Goal: Information Seeking & Learning: Learn about a topic

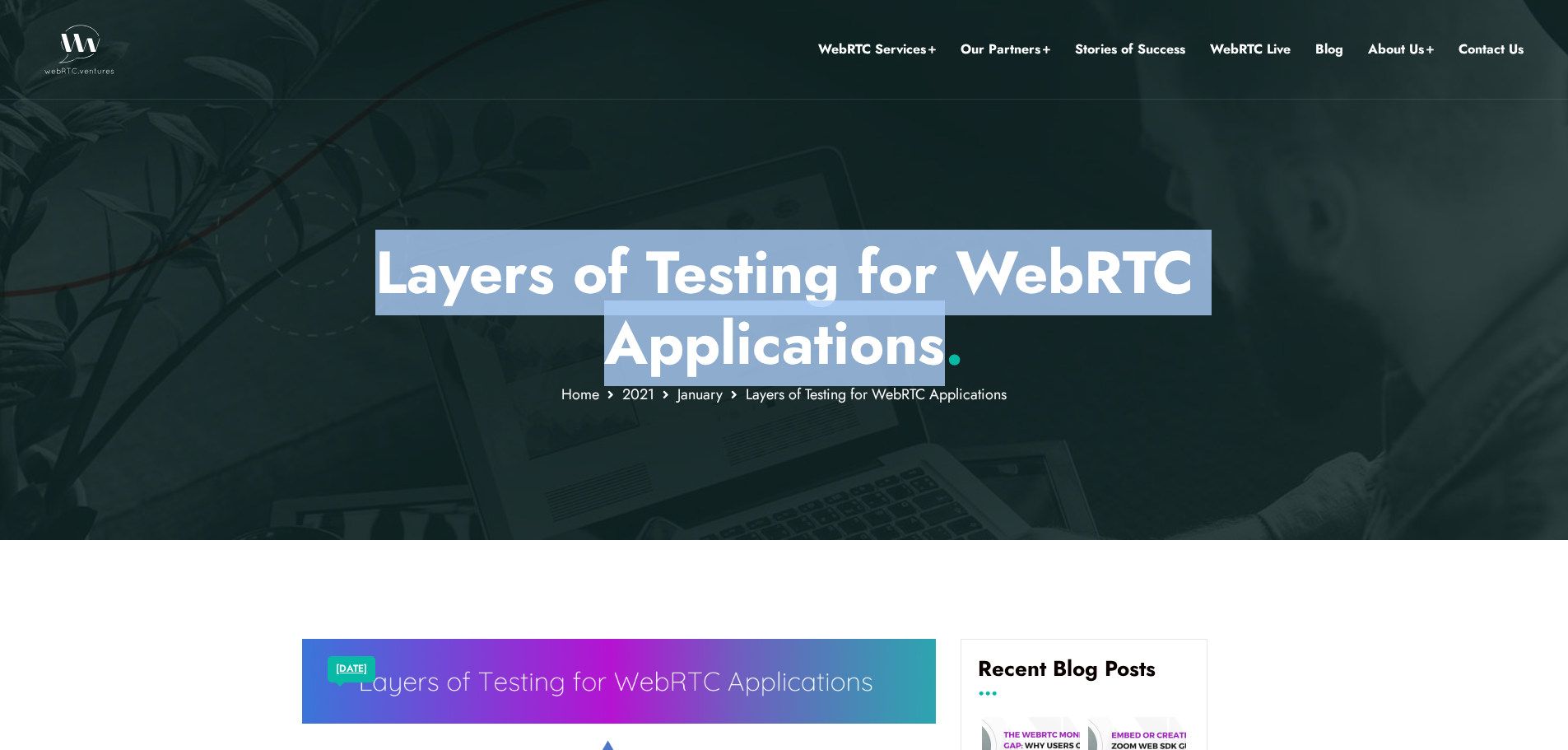
drag, startPoint x: 381, startPoint y: 269, endPoint x: 947, endPoint y: 339, distance: 570.3
click at [947, 339] on p "Layers of Testing for WebRTC Applications ." at bounding box center [783, 308] width 964 height 142
copy p "Layers of Testing for WebRTC Applications"
